Goal: Register for event/course

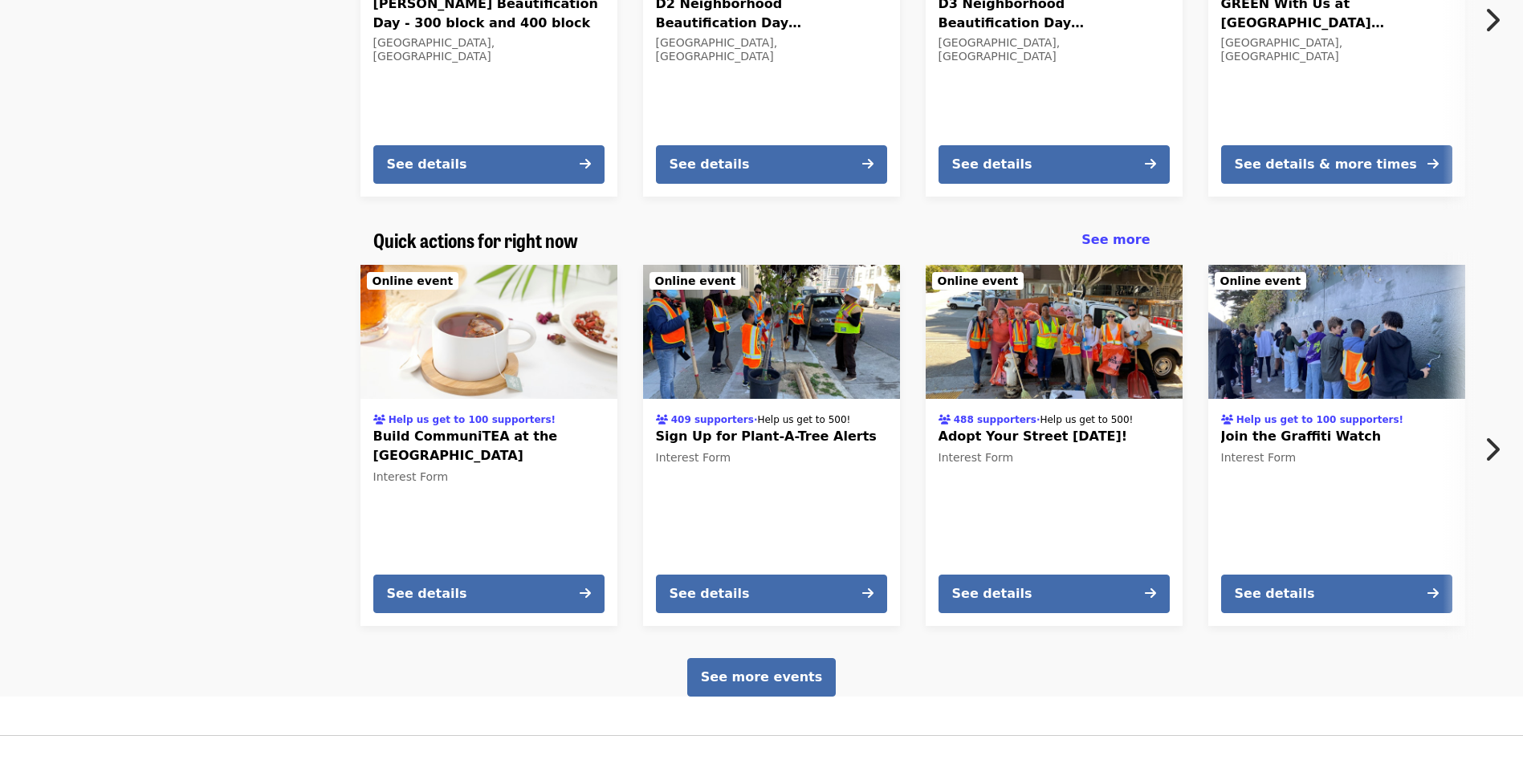
scroll to position [912, 0]
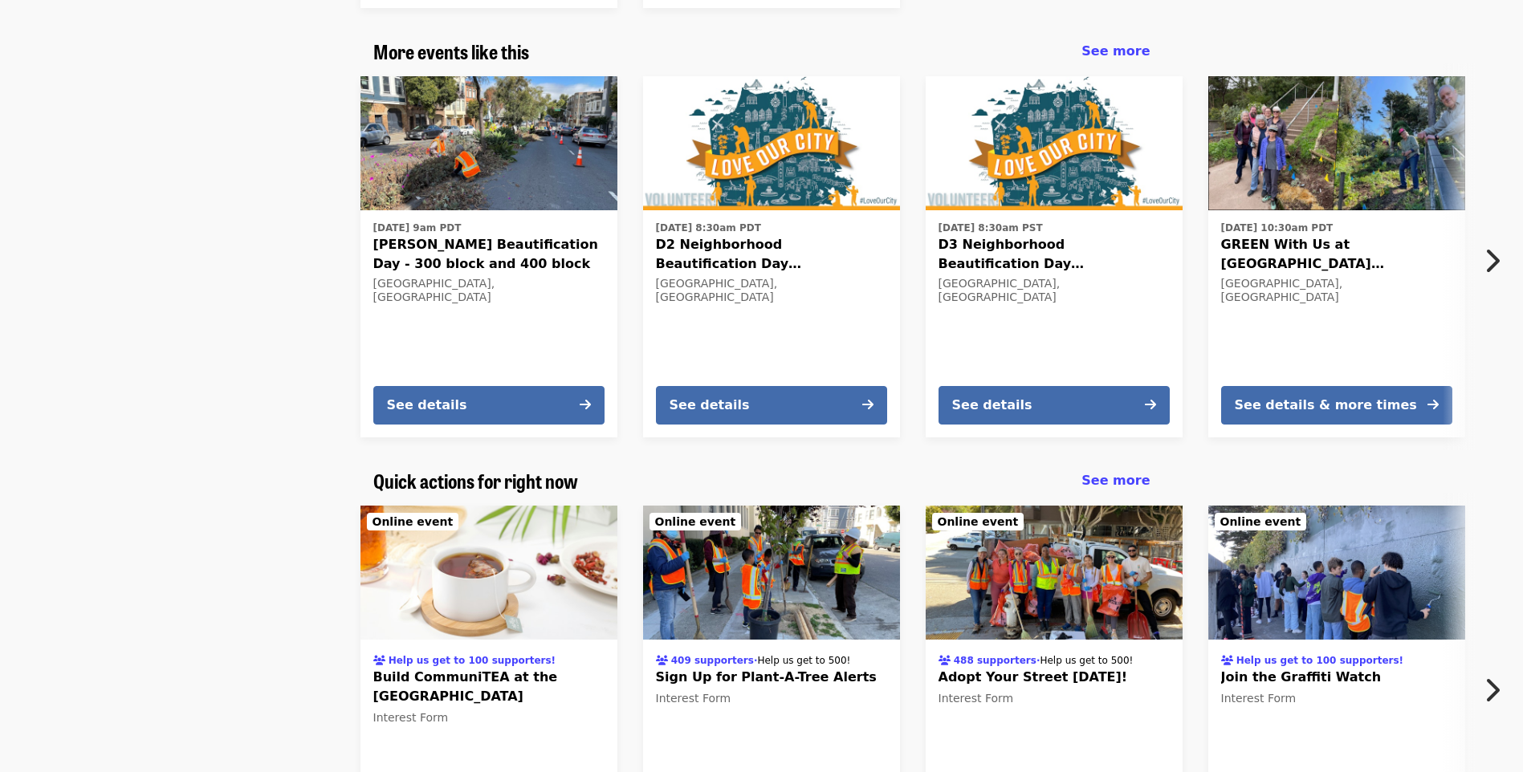
click at [443, 235] on span "[PERSON_NAME] Beautification Day - 300 block and 400 block" at bounding box center [488, 254] width 231 height 39
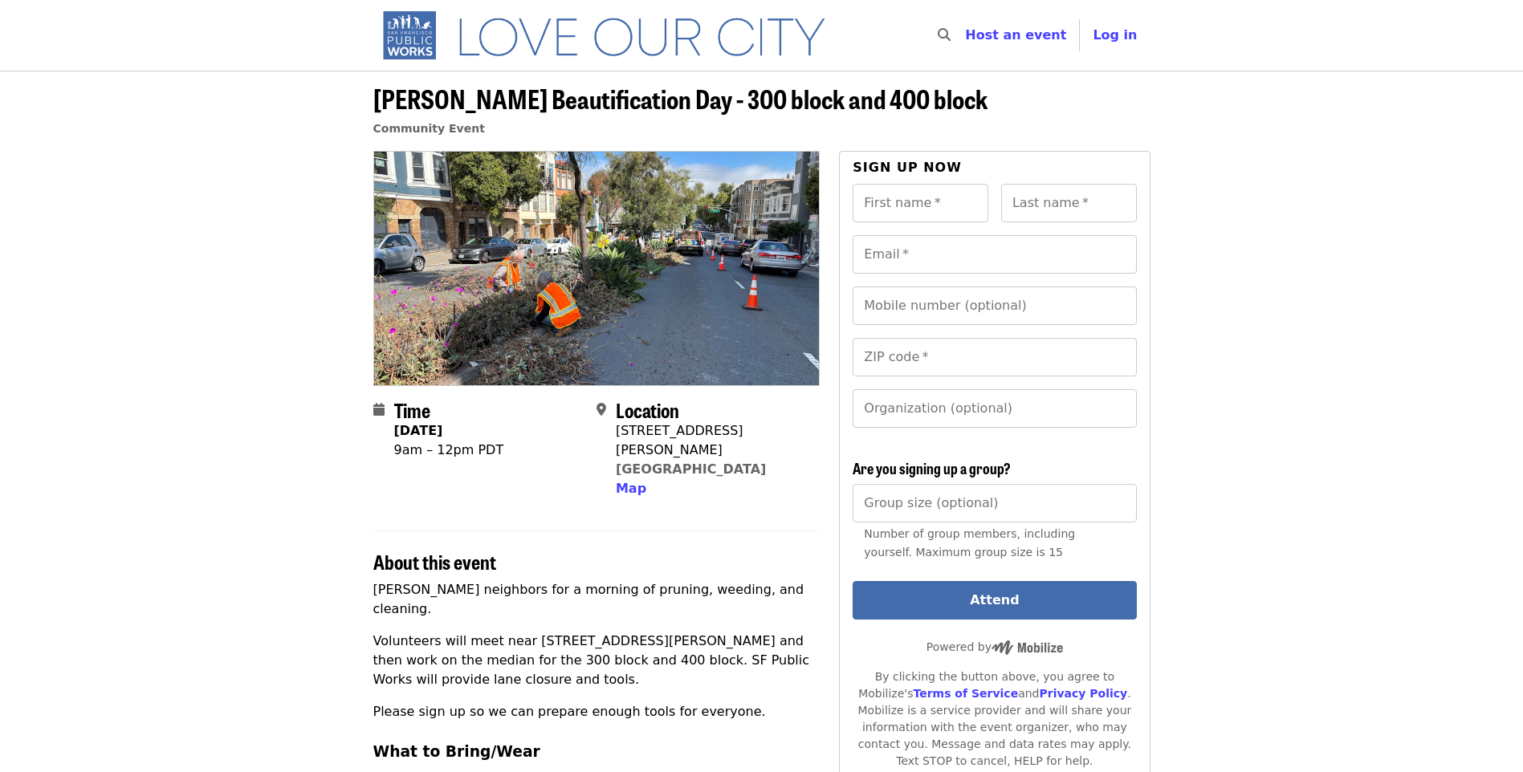
drag, startPoint x: 373, startPoint y: 97, endPoint x: 650, endPoint y: 105, distance: 277.0
click at [650, 105] on span "[PERSON_NAME] Beautification Day - 300 block and 400 block" at bounding box center [680, 98] width 614 height 38
drag, startPoint x: 650, startPoint y: 105, endPoint x: 616, endPoint y: 105, distance: 33.7
copy span "[PERSON_NAME] Beautification Day"
